Goal: Task Accomplishment & Management: Use online tool/utility

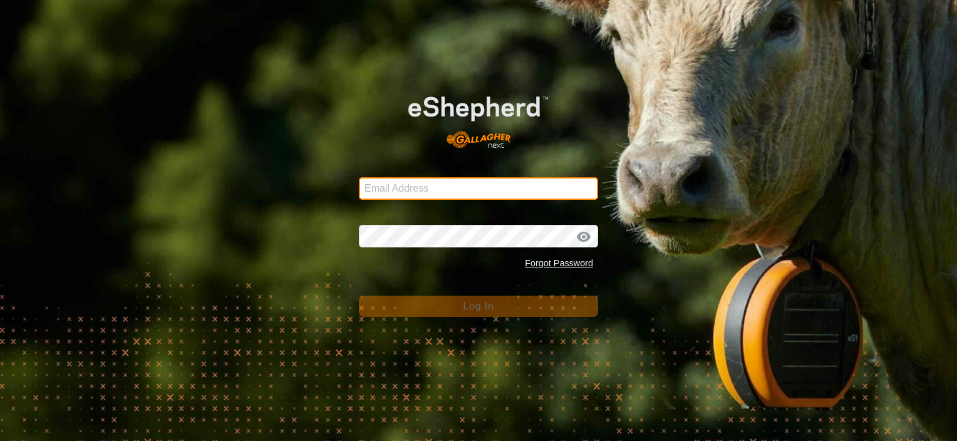
type input "[PERSON_NAME][EMAIL_ADDRESS][DOMAIN_NAME]"
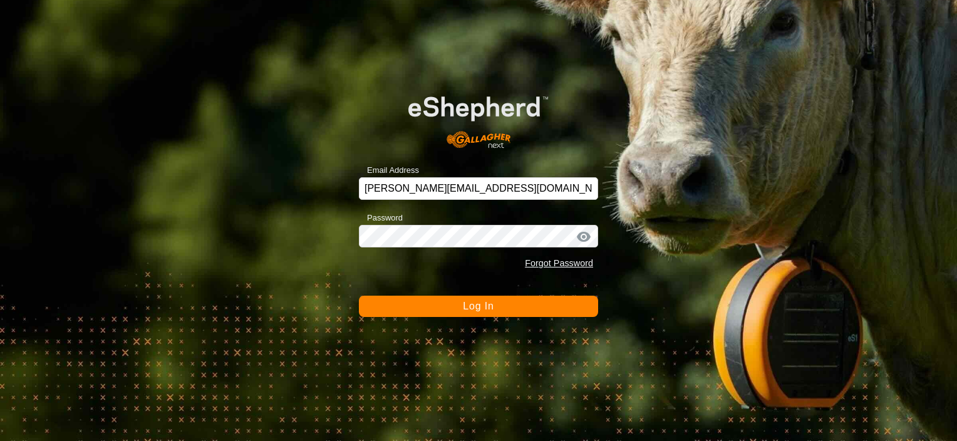
click at [482, 306] on span "Log In" at bounding box center [478, 306] width 31 height 11
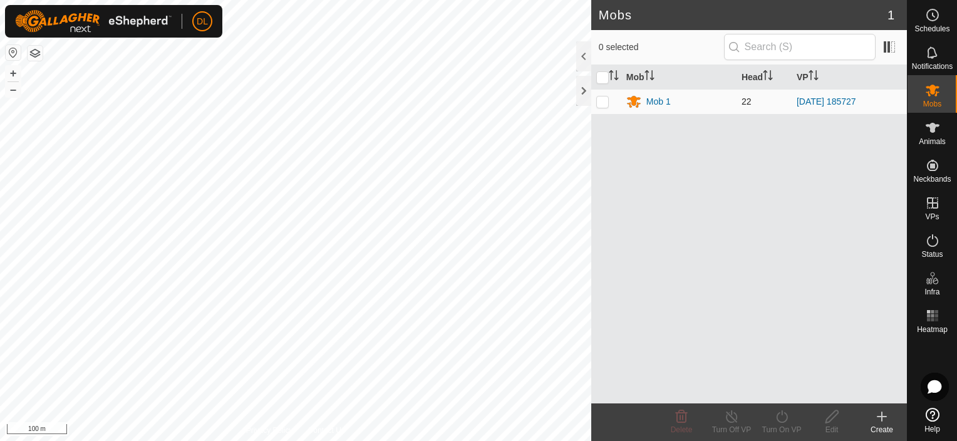
click at [601, 106] on td at bounding box center [606, 101] width 30 height 25
checkbox input "true"
click at [832, 422] on icon at bounding box center [832, 416] width 16 height 15
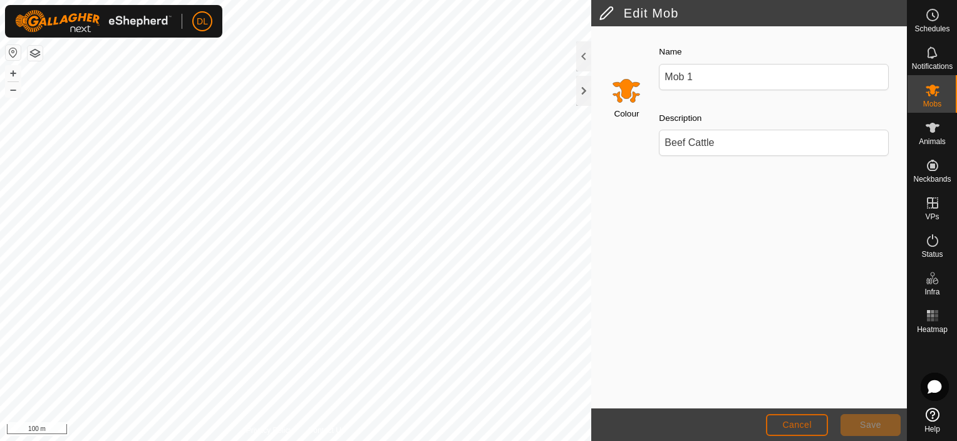
click at [796, 425] on span "Cancel" at bounding box center [796, 425] width 29 height 10
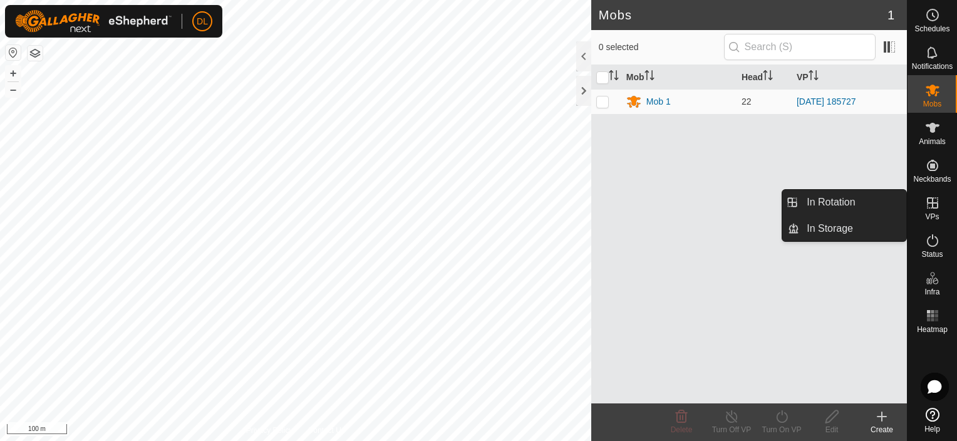
click at [937, 207] on icon at bounding box center [932, 202] width 11 height 11
click at [931, 204] on icon at bounding box center [932, 202] width 15 height 15
click at [844, 203] on link "In Rotation" at bounding box center [852, 202] width 107 height 25
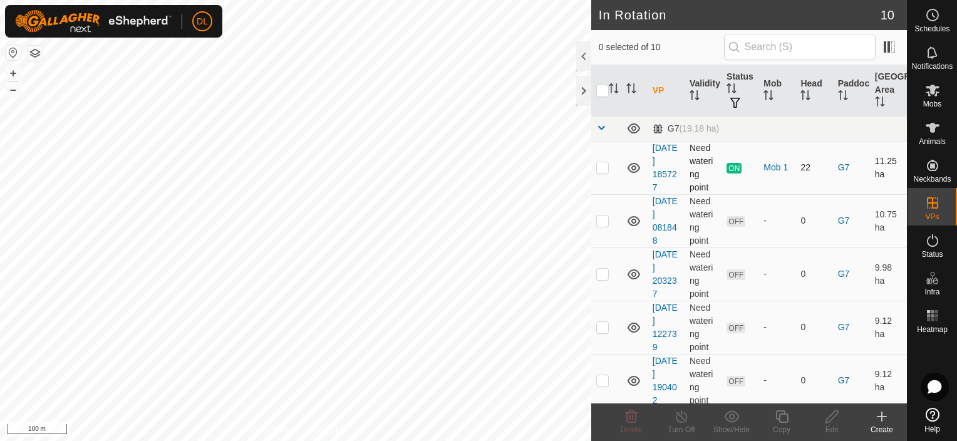
click at [603, 167] on p-checkbox at bounding box center [602, 167] width 13 height 10
checkbox input "true"
click at [784, 418] on icon at bounding box center [782, 416] width 16 height 15
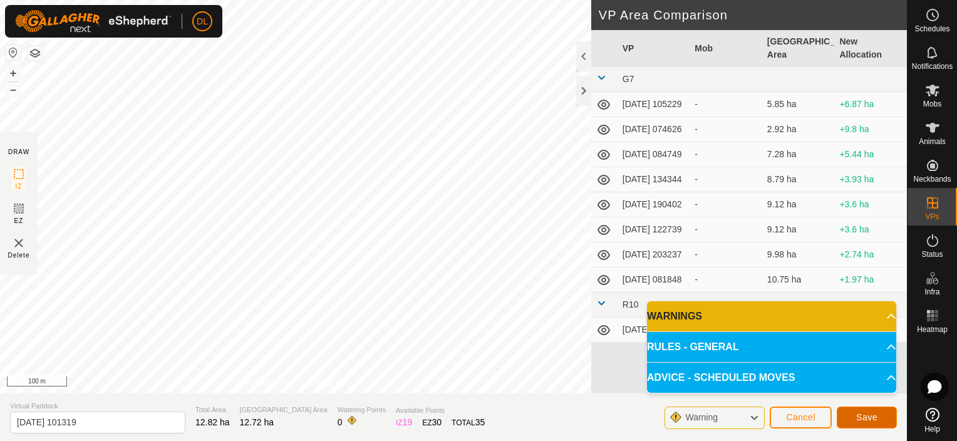
click at [875, 418] on span "Save" at bounding box center [866, 417] width 21 height 10
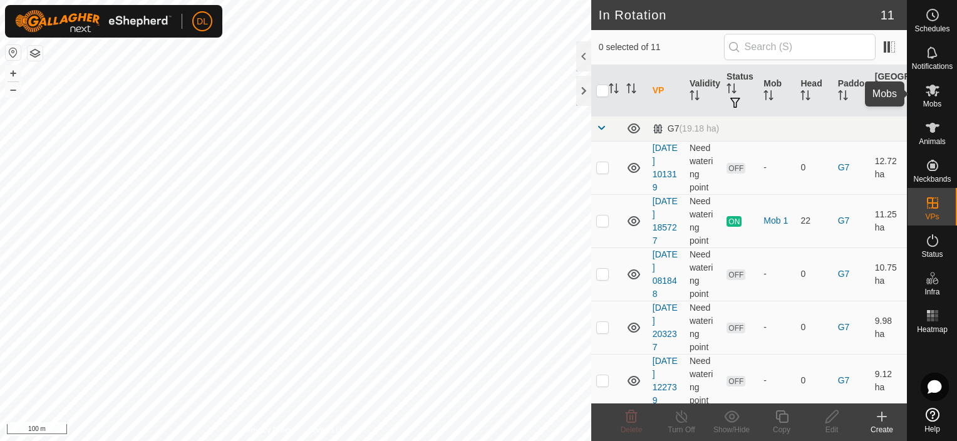
click at [930, 92] on icon at bounding box center [933, 91] width 14 height 12
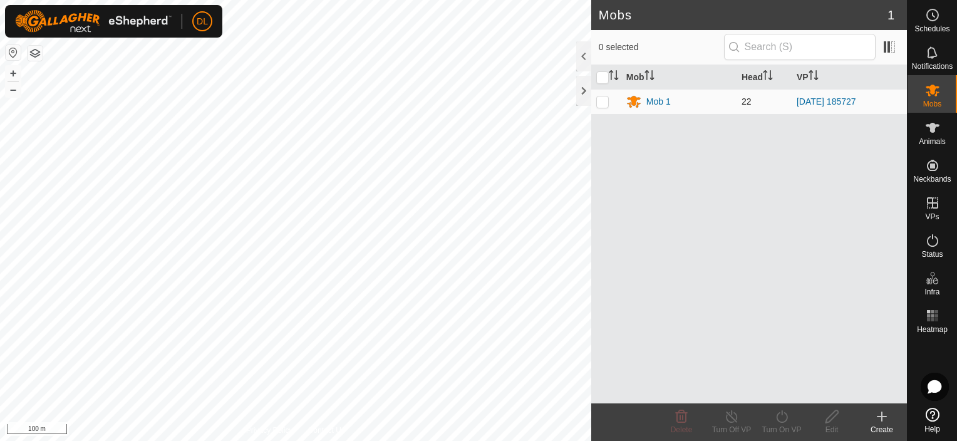
click at [600, 105] on p-checkbox at bounding box center [602, 101] width 13 height 10
checkbox input "true"
click at [779, 417] on icon at bounding box center [782, 416] width 16 height 15
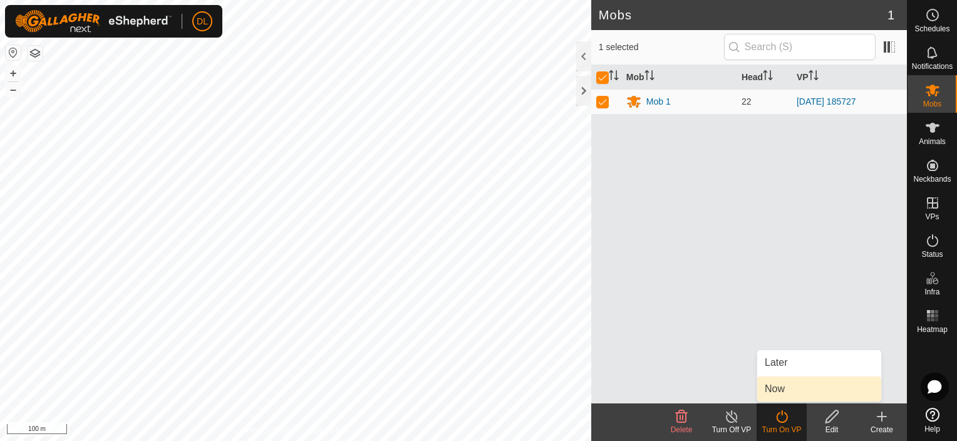
click at [782, 391] on link "Now" at bounding box center [819, 388] width 124 height 25
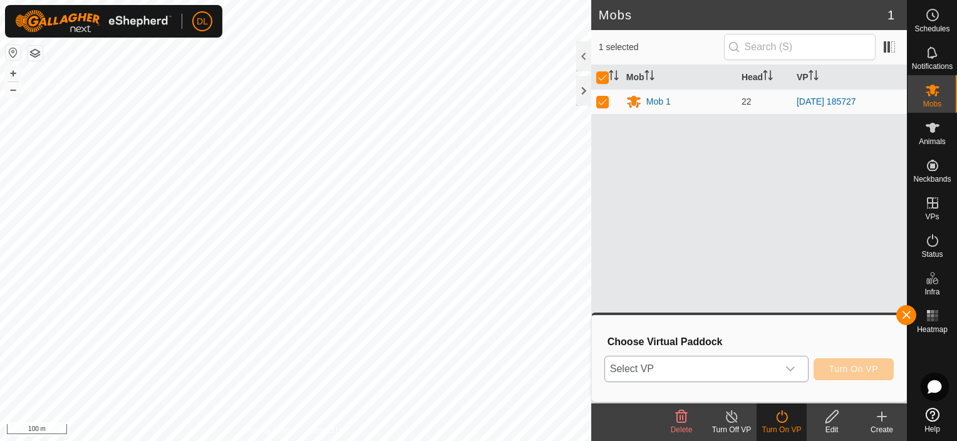
click at [792, 368] on icon "dropdown trigger" at bounding box center [790, 369] width 10 height 10
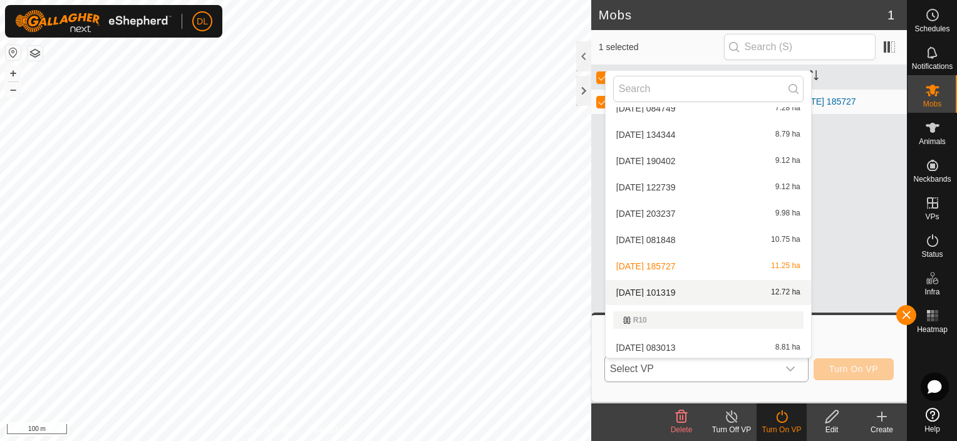
scroll to position [95, 0]
click at [731, 286] on li "[DATE] 101319 12.72 ha" at bounding box center [708, 289] width 205 height 25
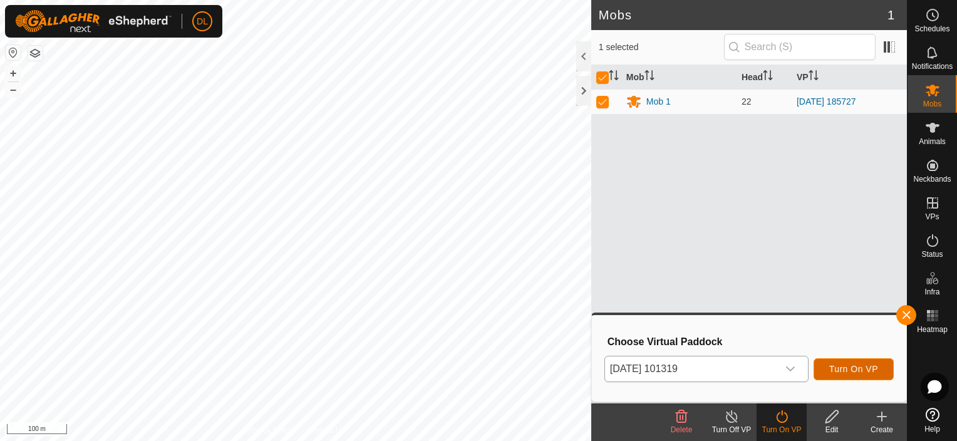
click at [864, 366] on span "Turn On VP" at bounding box center [853, 369] width 49 height 10
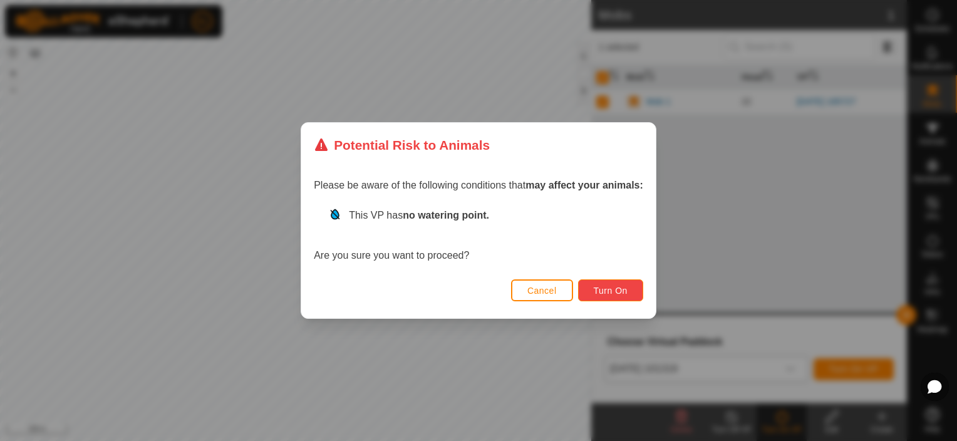
click at [623, 291] on span "Turn On" at bounding box center [611, 291] width 34 height 10
